Goal: Information Seeking & Learning: Learn about a topic

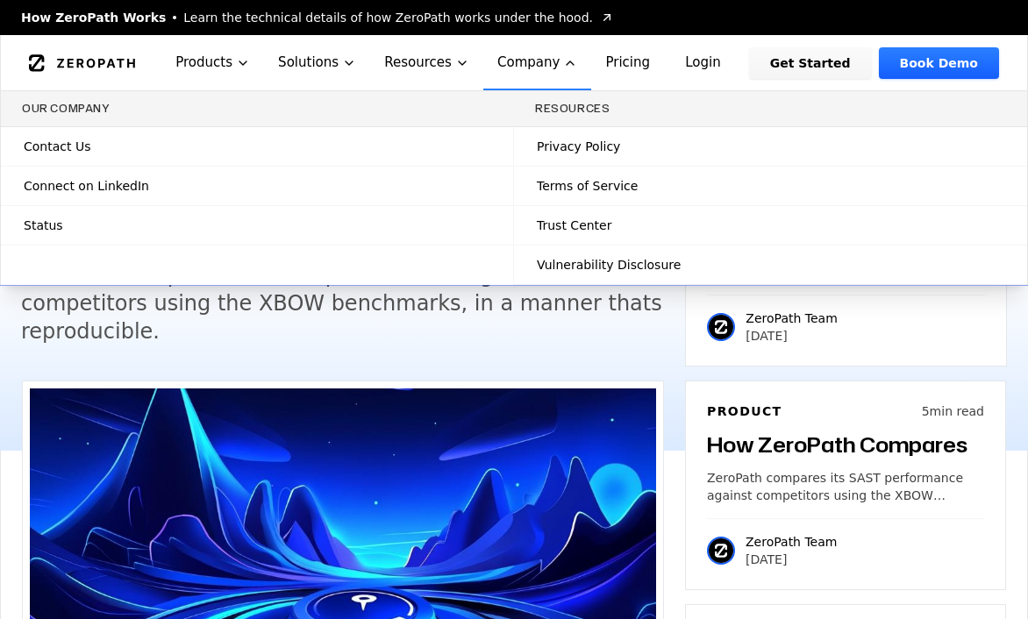
scroll to position [1594, 0]
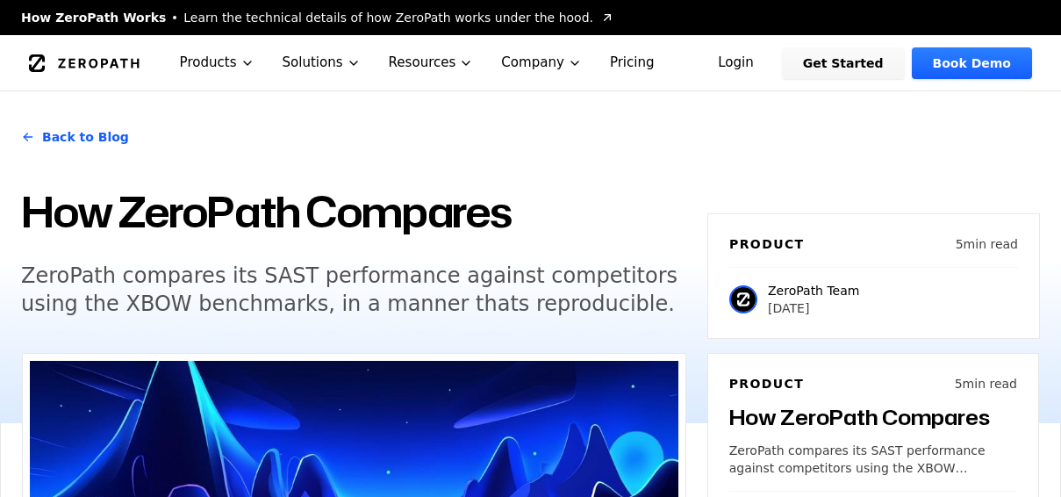
scroll to position [2006, 0]
